Goal: Task Accomplishment & Management: Use online tool/utility

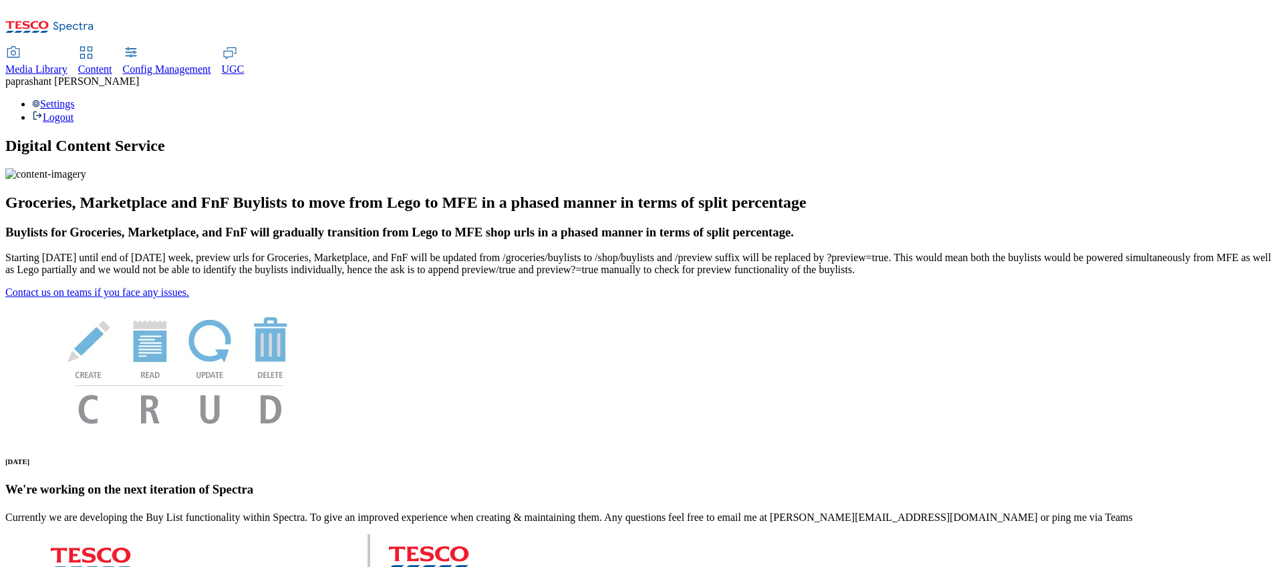
click at [112, 63] on div "Content" at bounding box center [95, 69] width 34 height 12
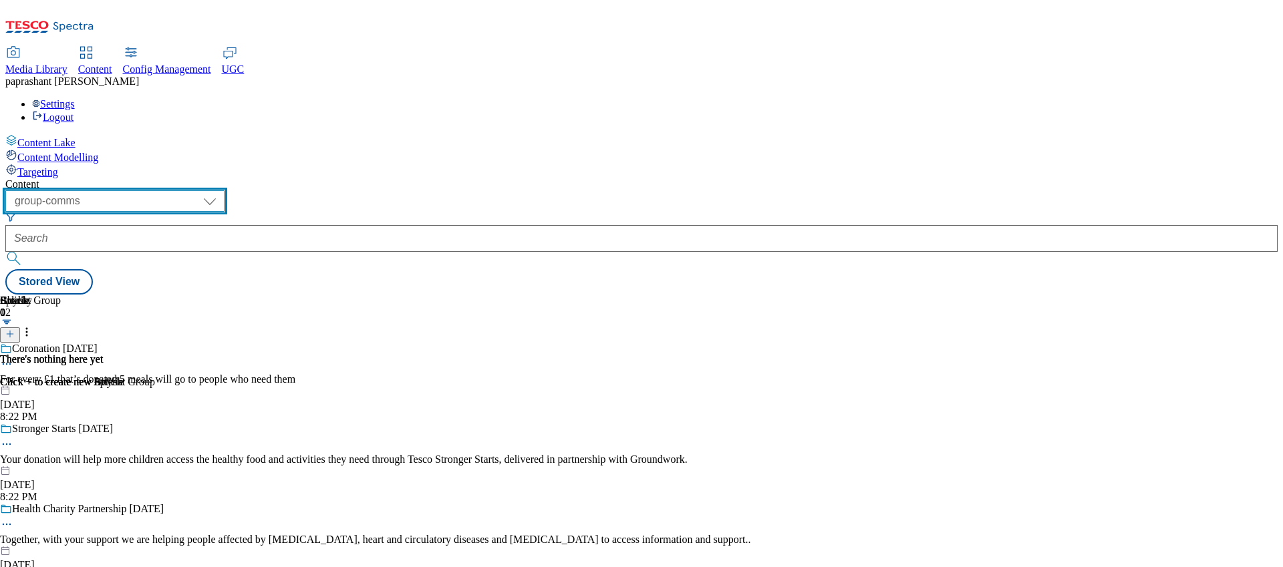
click at [225, 190] on select "dotcom-cz dotcom-hu dotcom-sk fnf-uk ghs-roi ghs-uk group-comms ighs-cz ighs-hu…" at bounding box center [114, 200] width 219 height 21
click at [174, 190] on select "dotcom-cz dotcom-hu dotcom-sk fnf-uk ghs-roi ghs-uk group-comms ighs-cz ighs-hu…" at bounding box center [114, 200] width 219 height 21
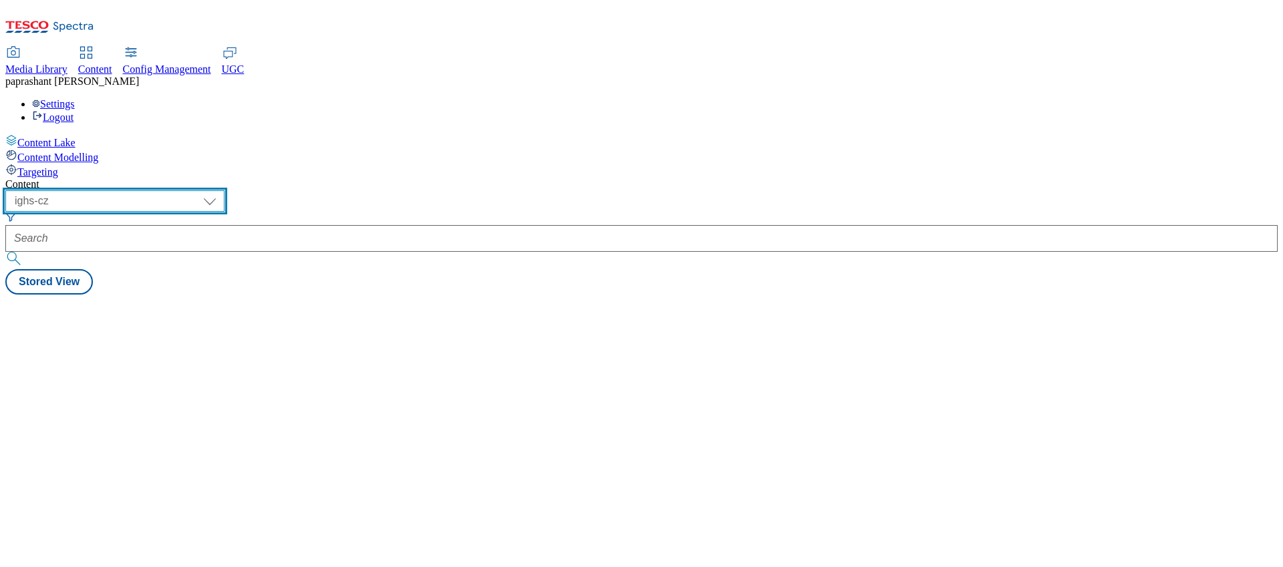
click at [225, 190] on select "dotcom-cz dotcom-hu dotcom-sk fnf-uk ghs-roi ghs-uk group-comms ighs-cz ighs-hu…" at bounding box center [114, 200] width 219 height 21
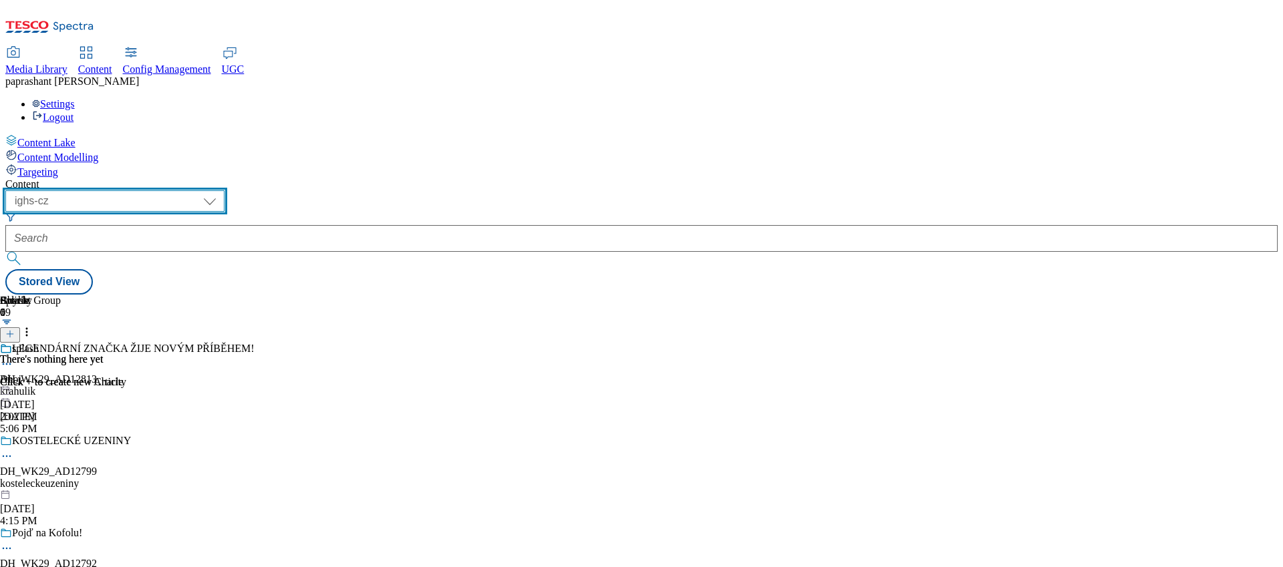
select select "ighs-sk"
click at [174, 190] on select "dotcom-cz dotcom-hu dotcom-sk fnf-uk ghs-roi ghs-uk group-comms ighs-cz ighs-hu…" at bounding box center [114, 200] width 219 height 21
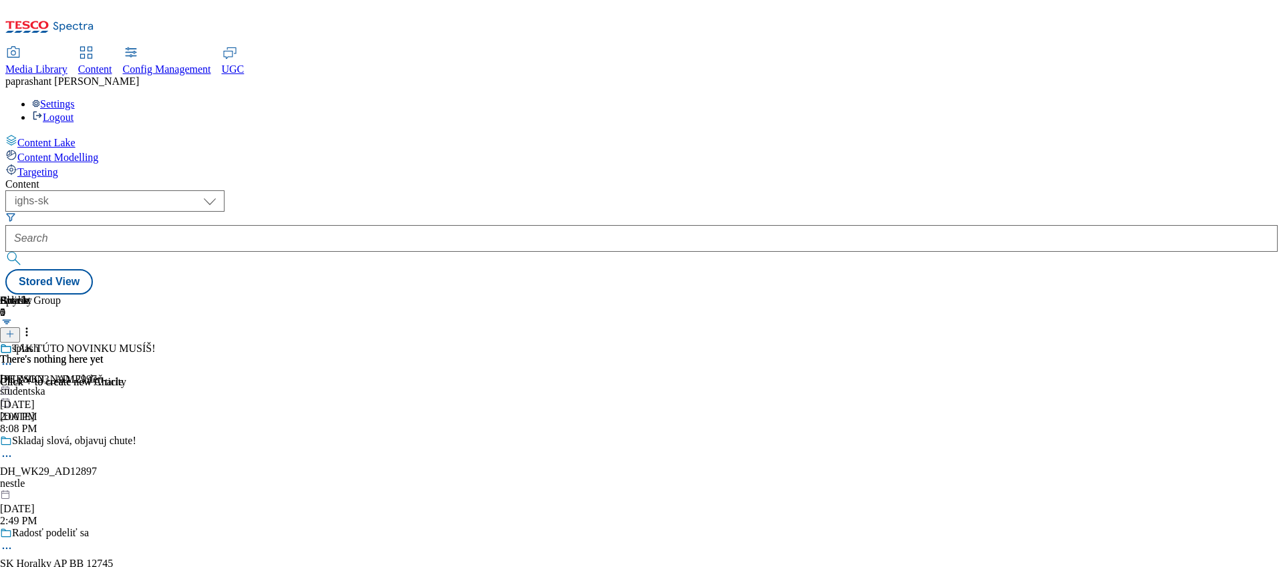
click at [249, 386] on div "studentska" at bounding box center [124, 392] width 249 height 12
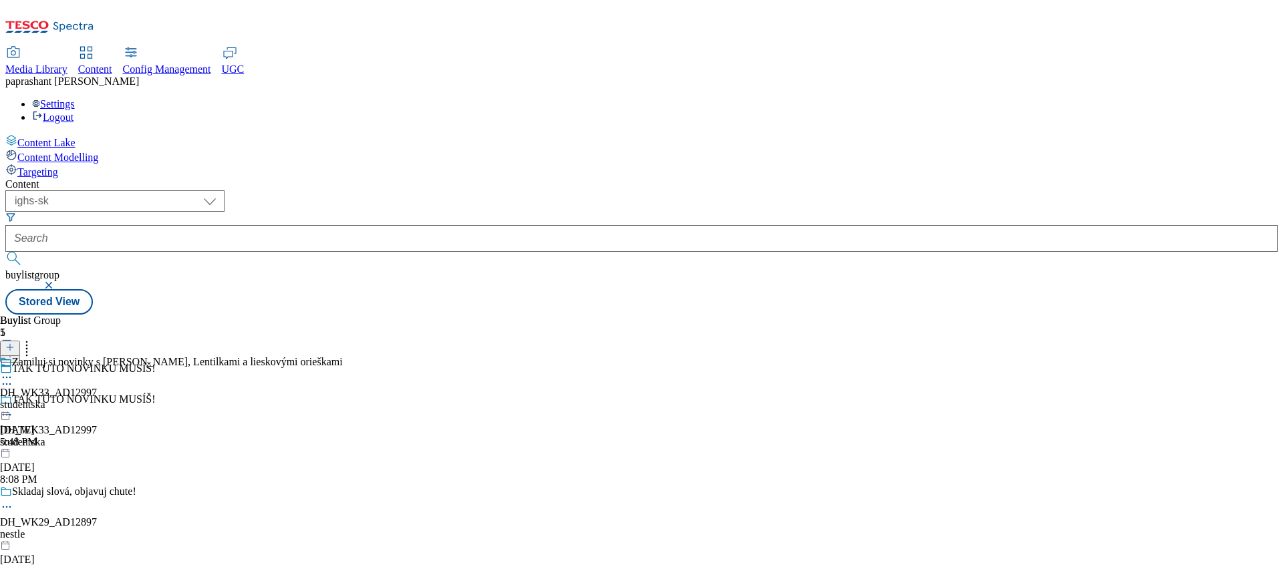
click at [343, 436] on div "5:48 PM" at bounding box center [171, 442] width 343 height 12
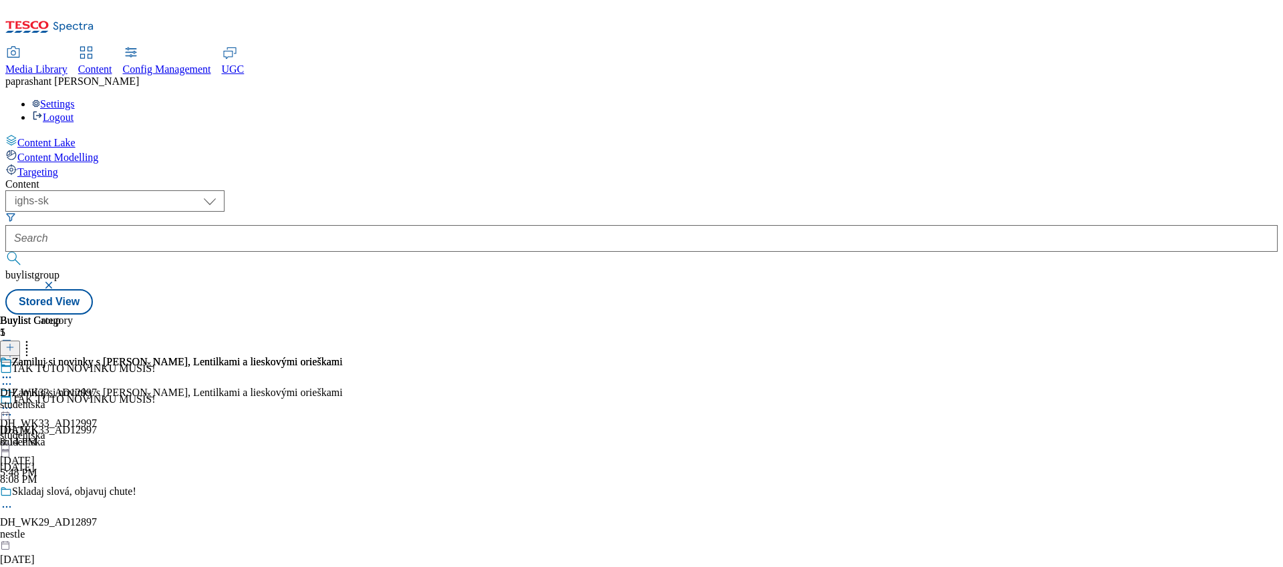
click at [343, 356] on div "Zamiluj si novinky s JOJO, Lentilkami a lieskovými orieškami DH_WK33_AD12997 st…" at bounding box center [171, 402] width 343 height 92
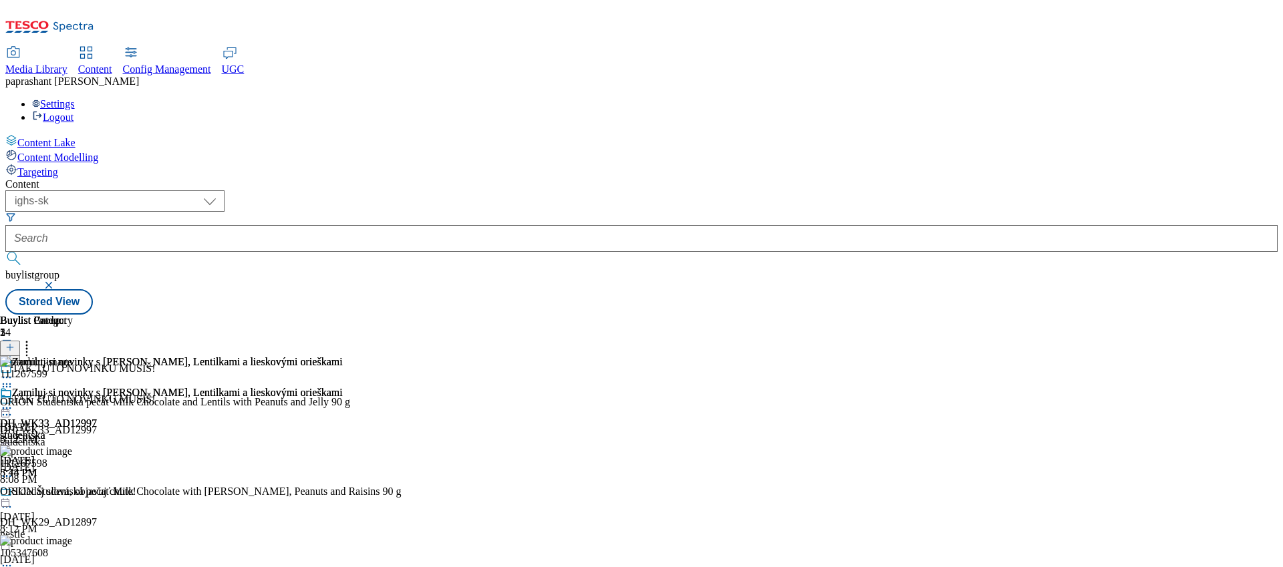
scroll to position [57, 0]
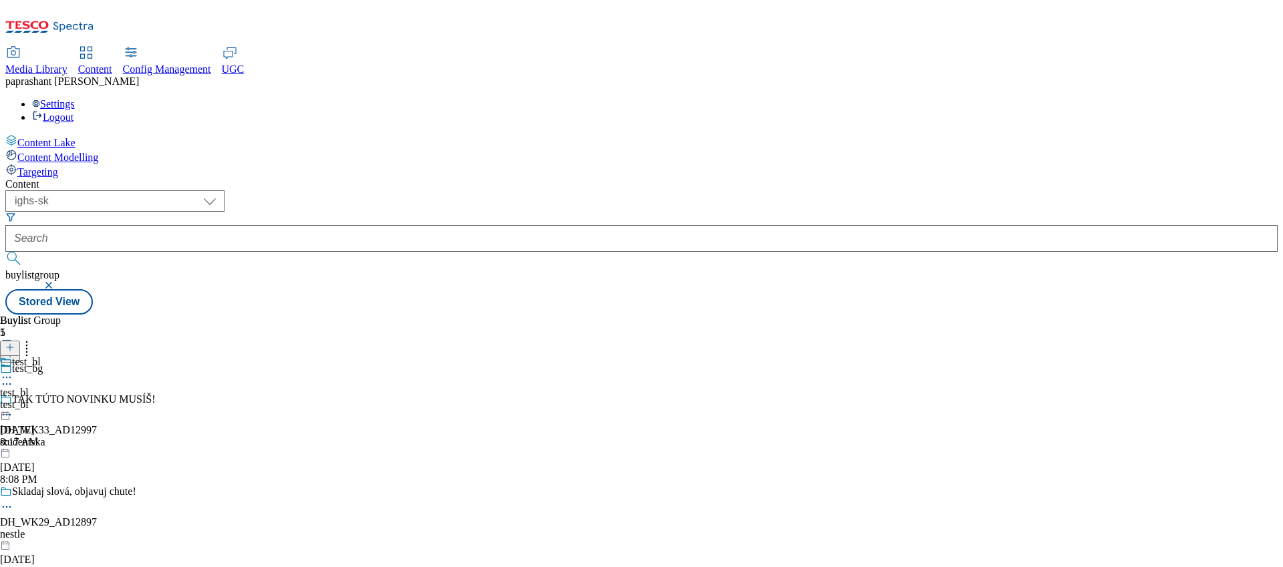
click at [251, 491] on div "test_bl" at bounding box center [125, 497] width 251 height 12
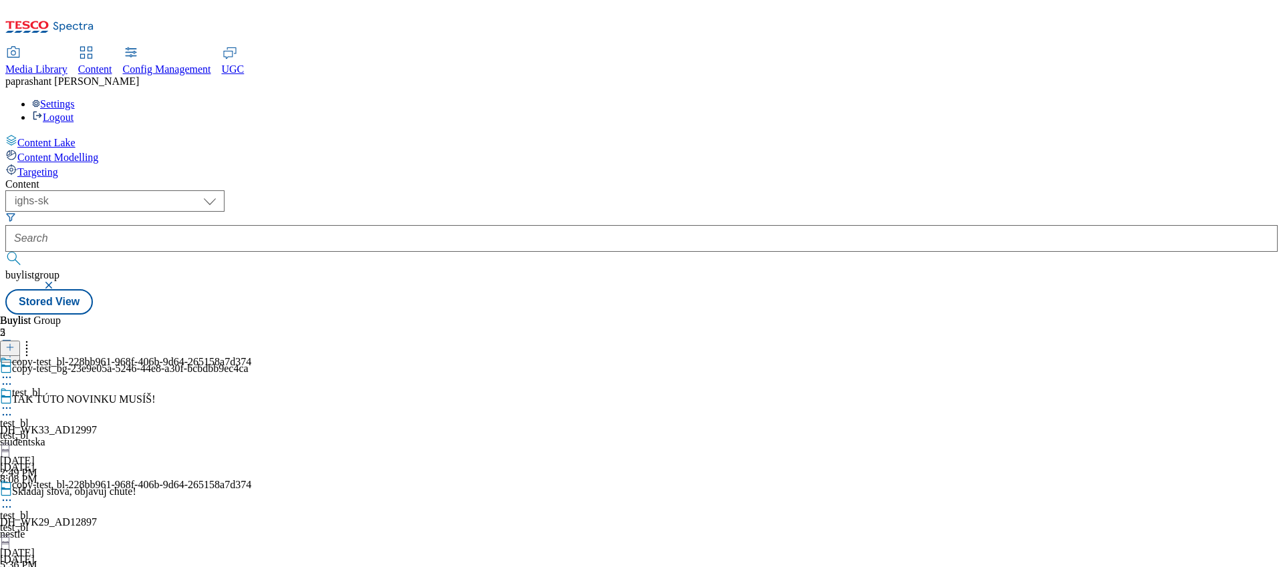
click at [251, 387] on div "test_bl test_bl test_bl Jul 14, 2025 2:49 PM" at bounding box center [125, 433] width 251 height 92
click at [73, 356] on div "test_blc test_blc test_blc Jul 14, 2025 2:49 PM" at bounding box center [36, 402] width 73 height 92
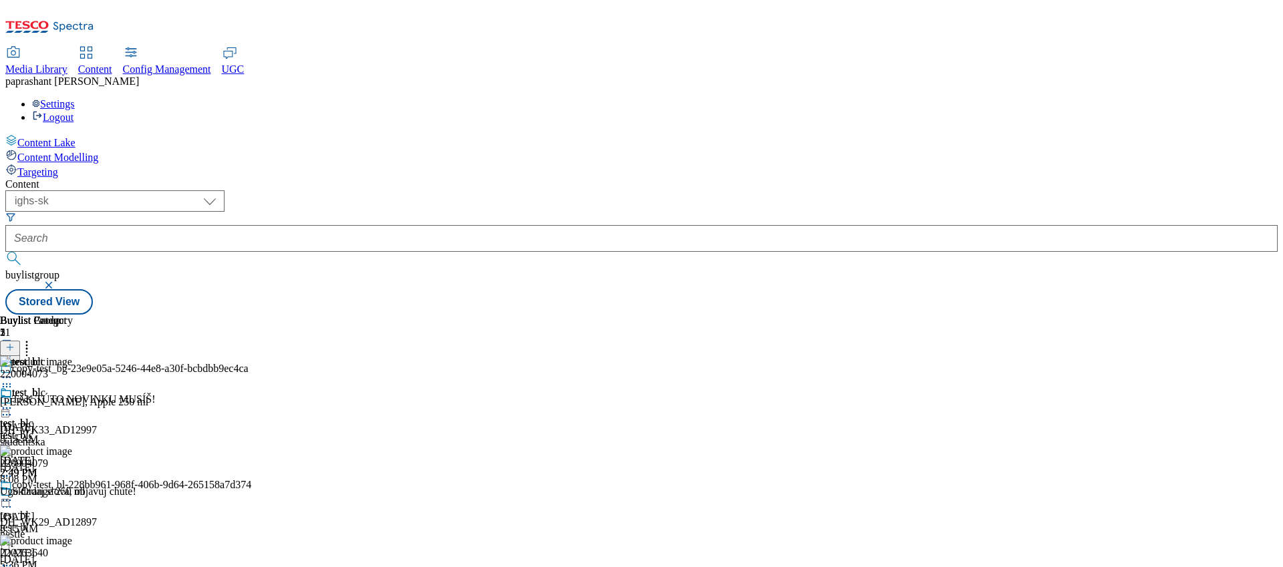
click at [13, 402] on icon at bounding box center [6, 408] width 13 height 13
click at [57, 432] on span "Edit" at bounding box center [48, 437] width 15 height 10
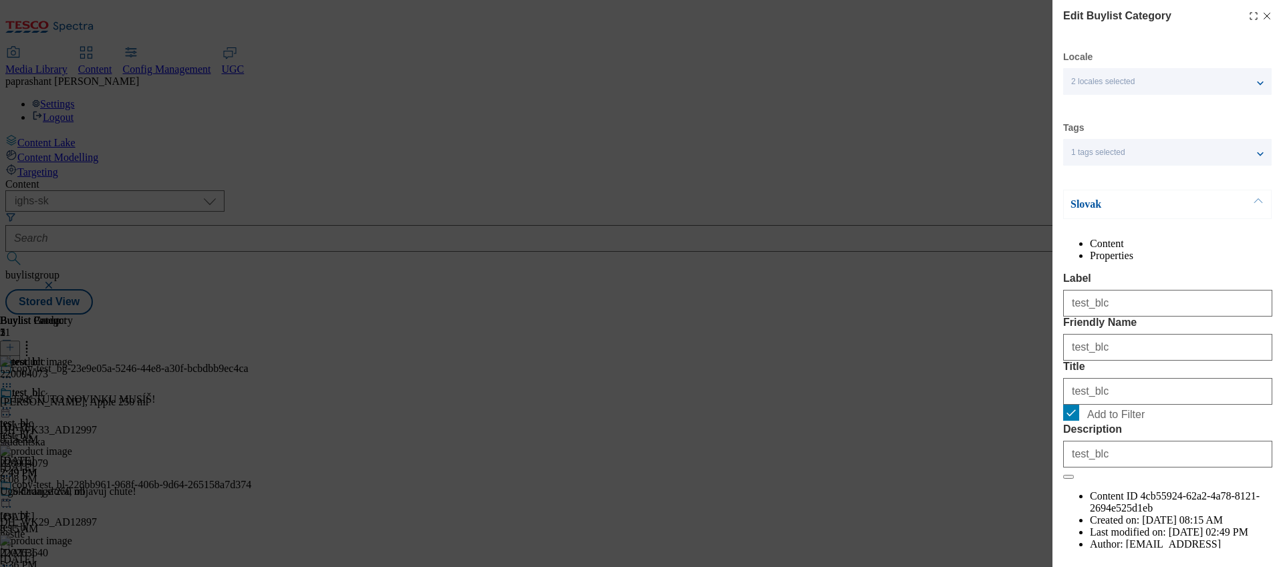
click at [1211, 262] on li "Properties" at bounding box center [1181, 256] width 182 height 12
click at [1268, 19] on icon "Modal" at bounding box center [1267, 16] width 11 height 11
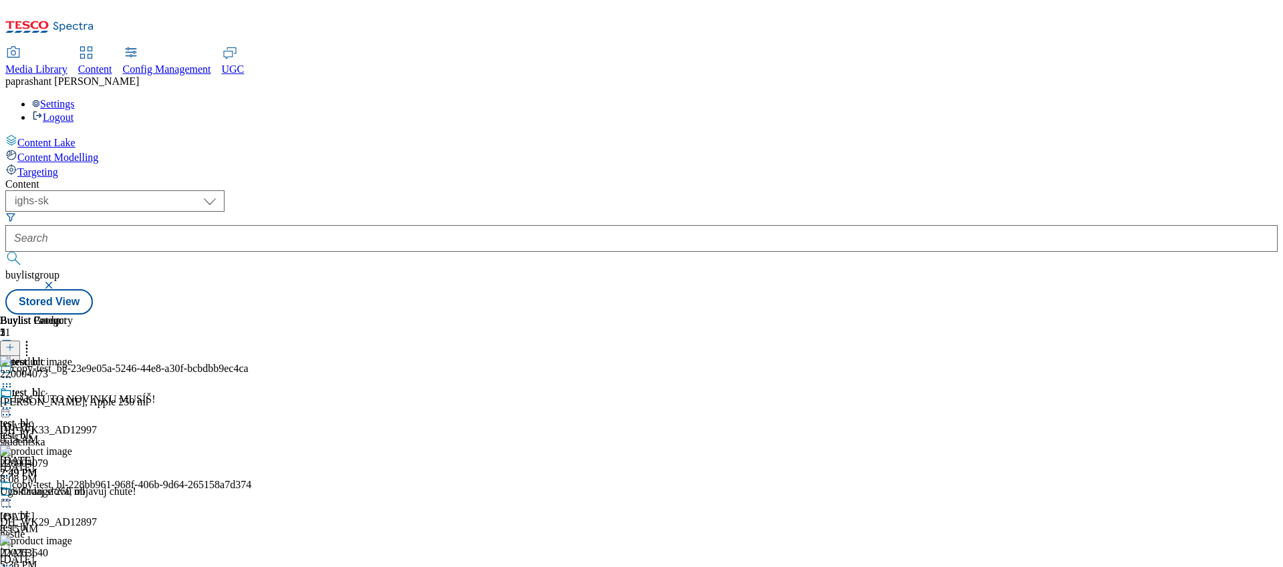
click at [251, 522] on div "test_bl" at bounding box center [125, 528] width 251 height 12
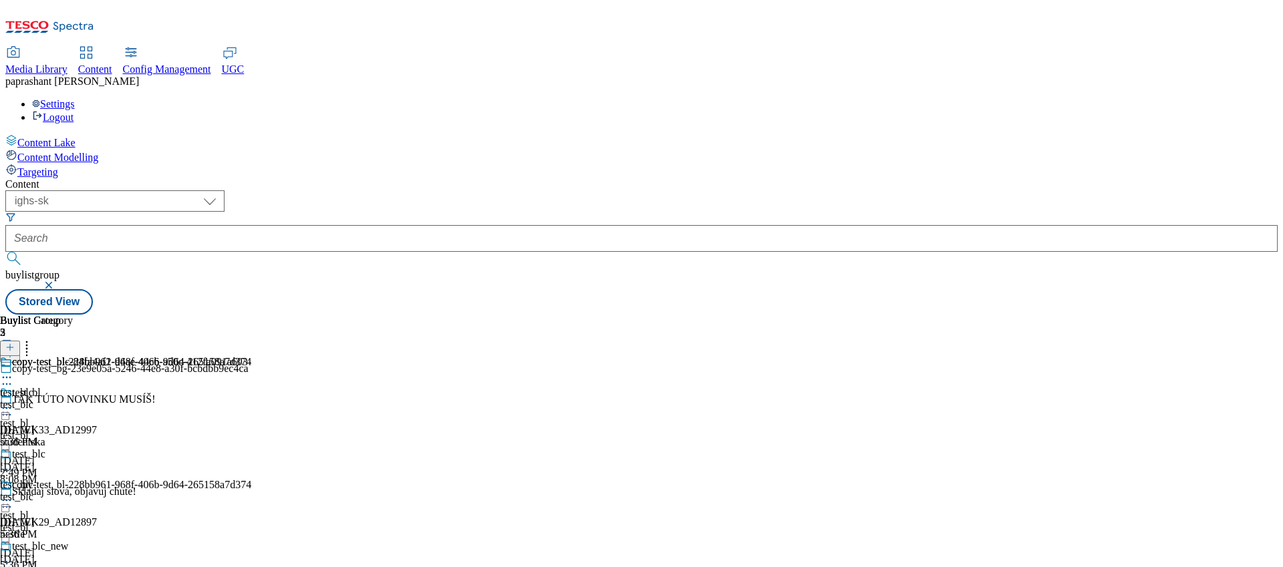
scroll to position [57, 0]
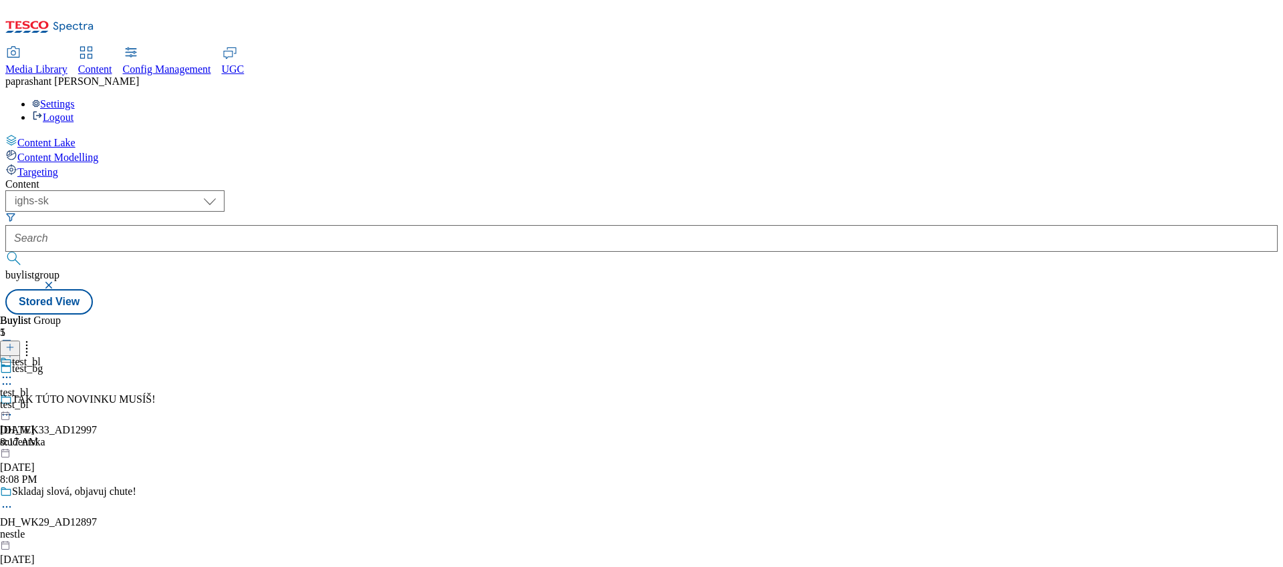
click at [41, 399] on div "test_bl" at bounding box center [20, 405] width 41 height 12
click at [73, 399] on div "test_blc" at bounding box center [36, 405] width 73 height 12
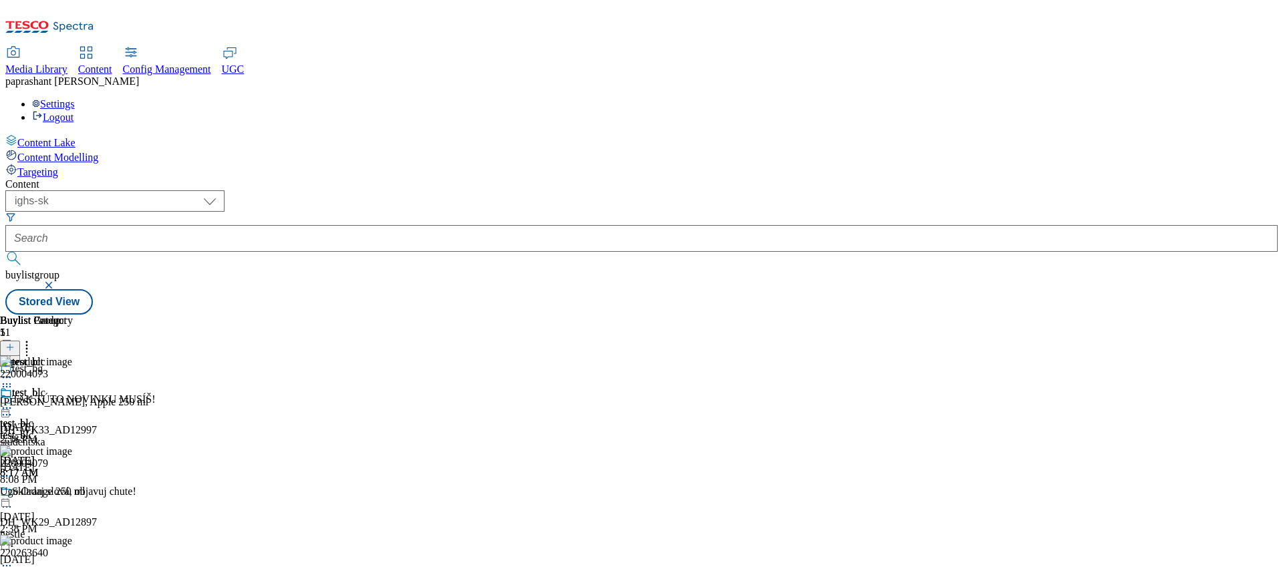
click at [13, 402] on icon at bounding box center [6, 408] width 13 height 13
click at [57, 432] on span "Edit" at bounding box center [48, 437] width 15 height 10
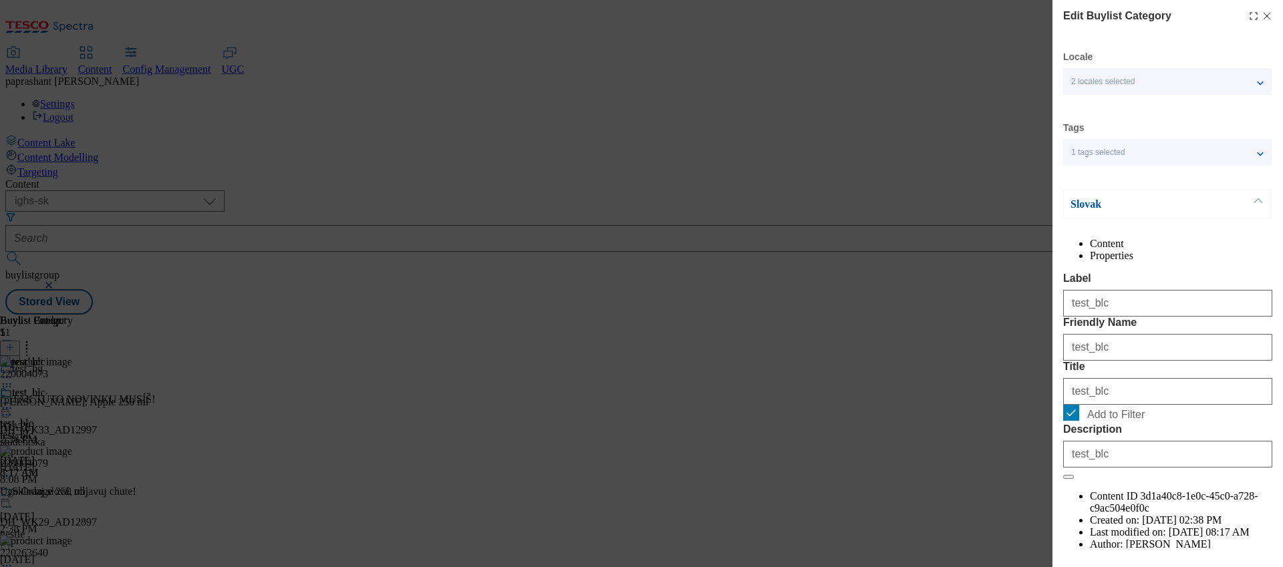
click at [1197, 250] on li "Properties" at bounding box center [1181, 256] width 182 height 12
click at [1266, 13] on icon "Modal" at bounding box center [1267, 16] width 11 height 11
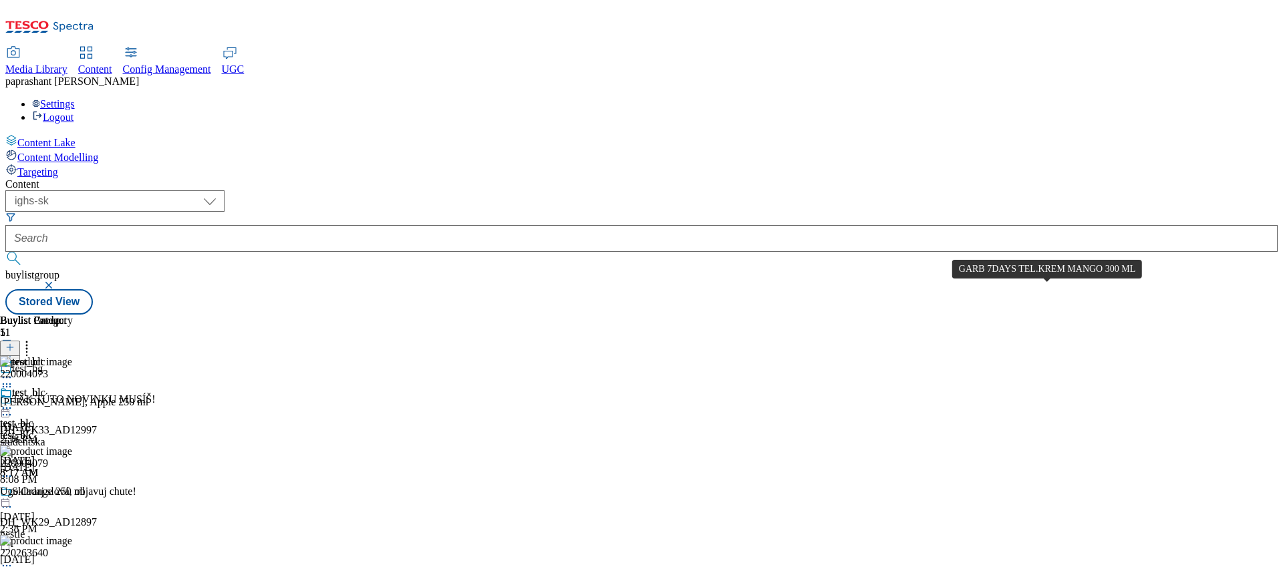
scroll to position [997, 0]
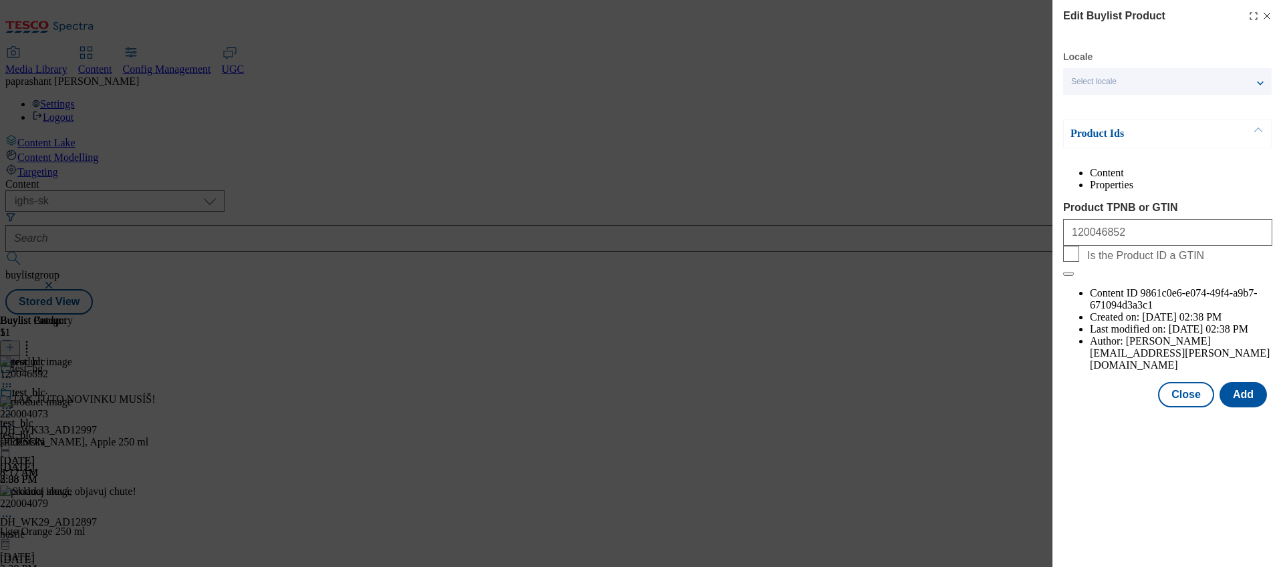
click at [1216, 188] on li "Properties" at bounding box center [1181, 185] width 182 height 12
click at [1272, 15] on icon "Modal" at bounding box center [1267, 16] width 11 height 11
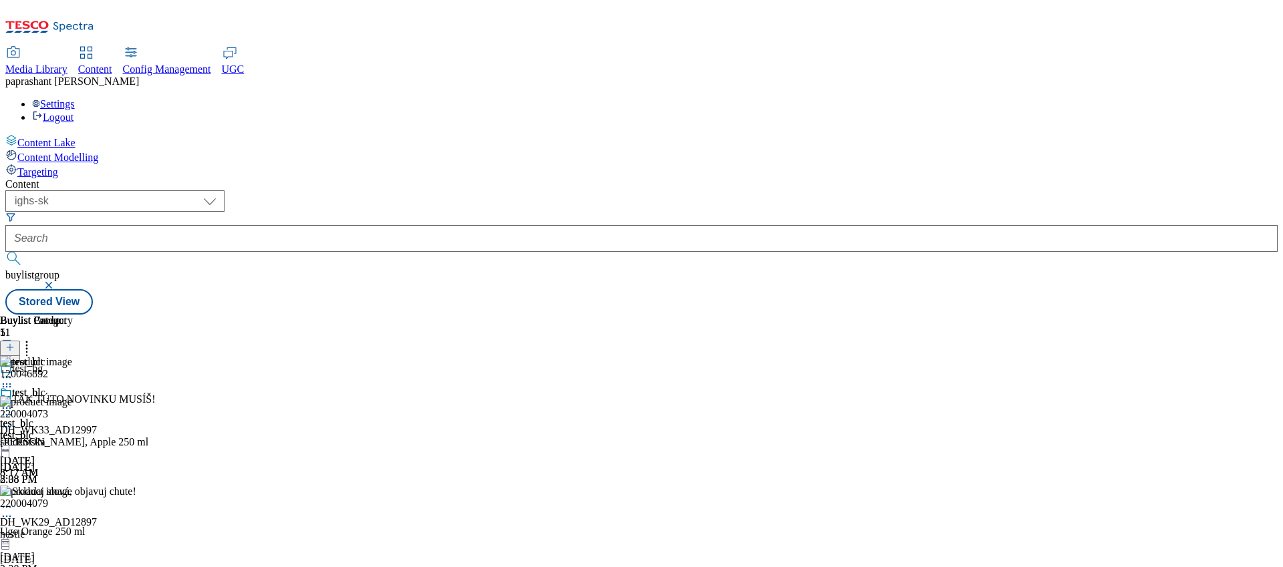
click at [8, 408] on circle at bounding box center [7, 409] width 2 height 2
click at [111, 524] on span "Open Preview Url" at bounding box center [76, 529] width 70 height 10
